Goal: Information Seeking & Learning: Learn about a topic

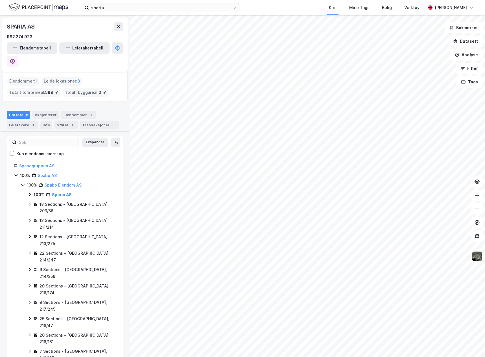
scroll to position [419, 0]
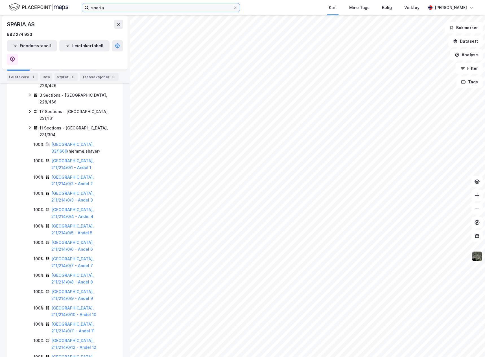
click at [108, 7] on input "sparia" at bounding box center [161, 7] width 144 height 8
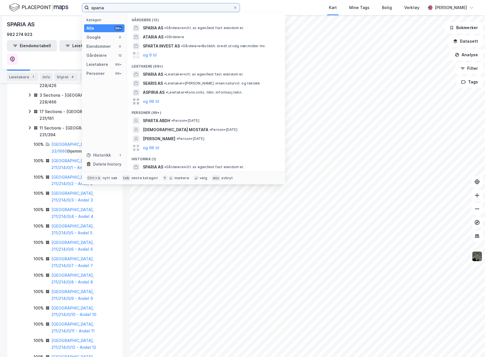
click at [108, 7] on input "sparia" at bounding box center [161, 7] width 144 height 8
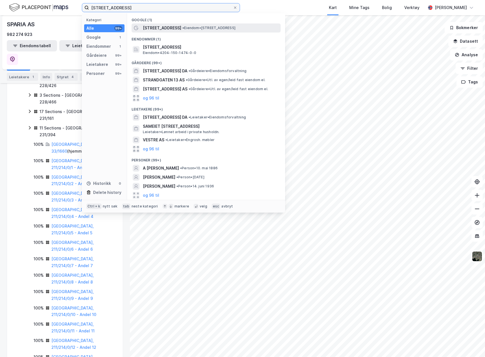
type input "[STREET_ADDRESS]"
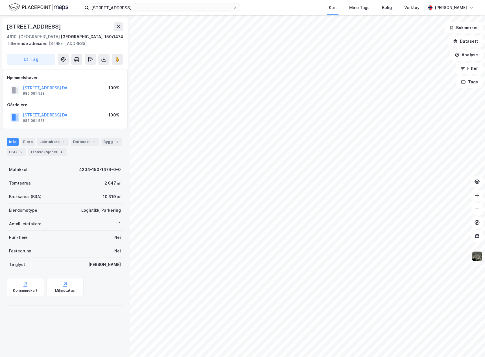
drag, startPoint x: 64, startPoint y: 24, endPoint x: 8, endPoint y: 25, distance: 55.3
click at [8, 25] on div "[STREET_ADDRESS]" at bounding box center [34, 26] width 55 height 9
copy div "[STREET_ADDRESS]"
click at [10, 36] on div "4610, [GEOGRAPHIC_DATA]" at bounding box center [33, 36] width 53 height 7
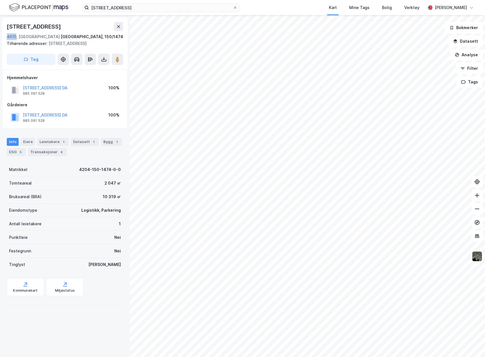
copy div "4610"
click at [21, 38] on div "4610, [GEOGRAPHIC_DATA]" at bounding box center [33, 36] width 53 height 7
drag, startPoint x: 18, startPoint y: 36, endPoint x: 46, endPoint y: 36, distance: 28.0
click at [46, 36] on div "4610, [GEOGRAPHIC_DATA]" at bounding box center [33, 36] width 53 height 7
copy div "Kristiansand S"
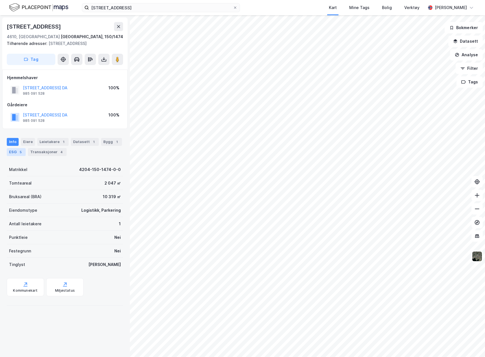
click at [18, 153] on div "5" at bounding box center [21, 152] width 6 height 6
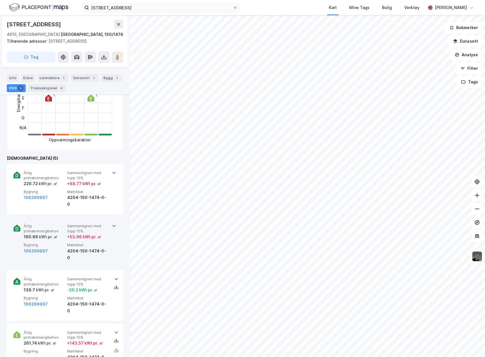
scroll to position [141, 0]
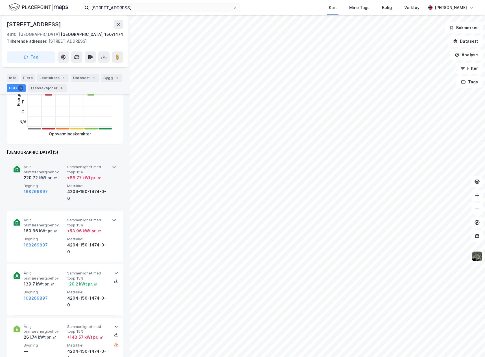
click at [60, 198] on div "Årlig primærenergibehov 220.72 kWt pr. ㎡ Sammenlignet med topp 15% + 88.77 kWt …" at bounding box center [65, 183] width 103 height 51
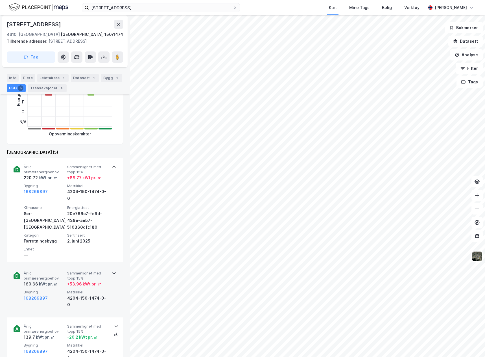
click at [63, 297] on div "Årlig primærenergibehov 160.66 kWt pr. ㎡ Sammenlignet med topp 15% + 53.96 kWt …" at bounding box center [65, 289] width 103 height 51
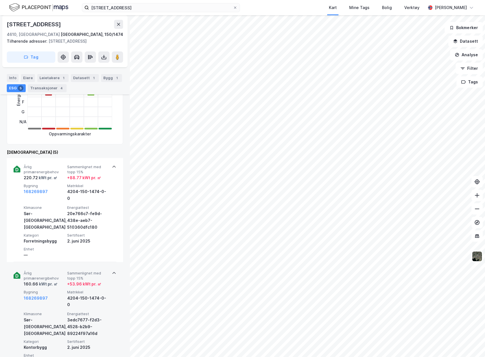
scroll to position [226, 0]
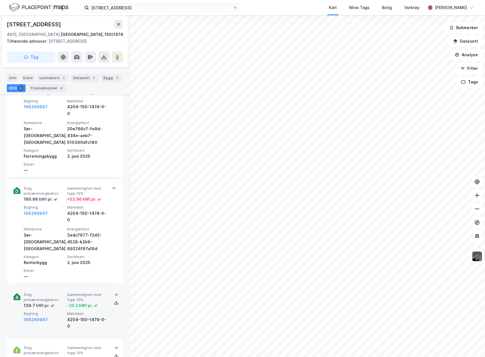
click at [63, 311] on span "Bygning" at bounding box center [44, 313] width 41 height 5
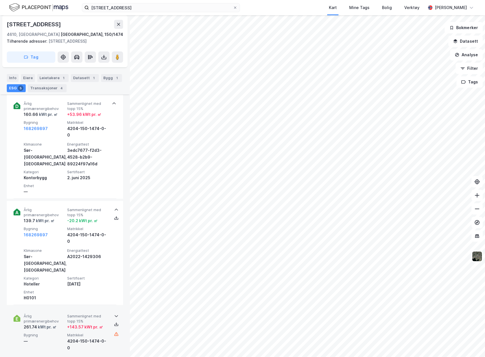
click at [63, 337] on div "—" at bounding box center [44, 340] width 41 height 7
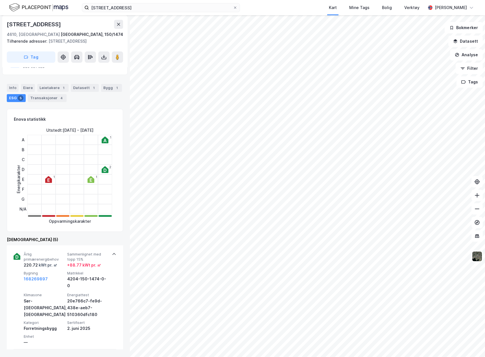
scroll to position [0, 0]
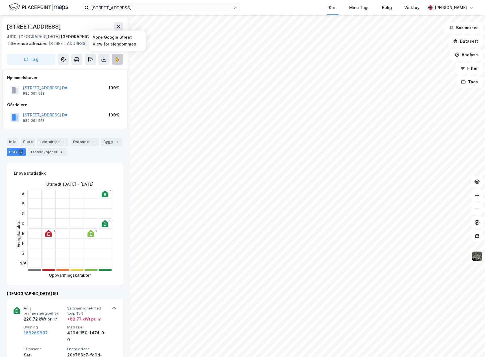
click at [114, 57] on button at bounding box center [117, 59] width 11 height 11
click at [117, 59] on image at bounding box center [117, 59] width 3 height 6
